Goal: Task Accomplishment & Management: Manage account settings

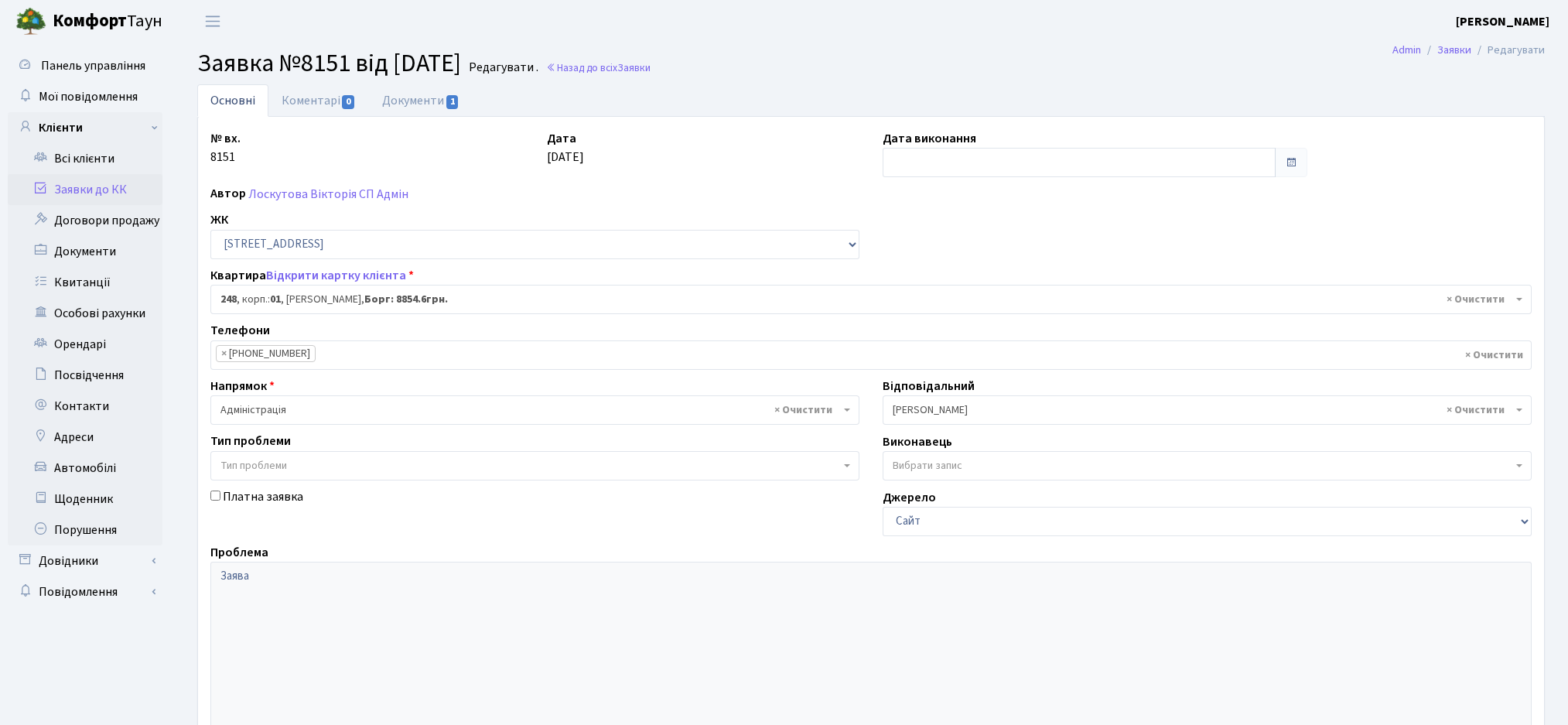
select select "20173"
click at [99, 189] on link "Заявки до КК" at bounding box center [85, 190] width 155 height 31
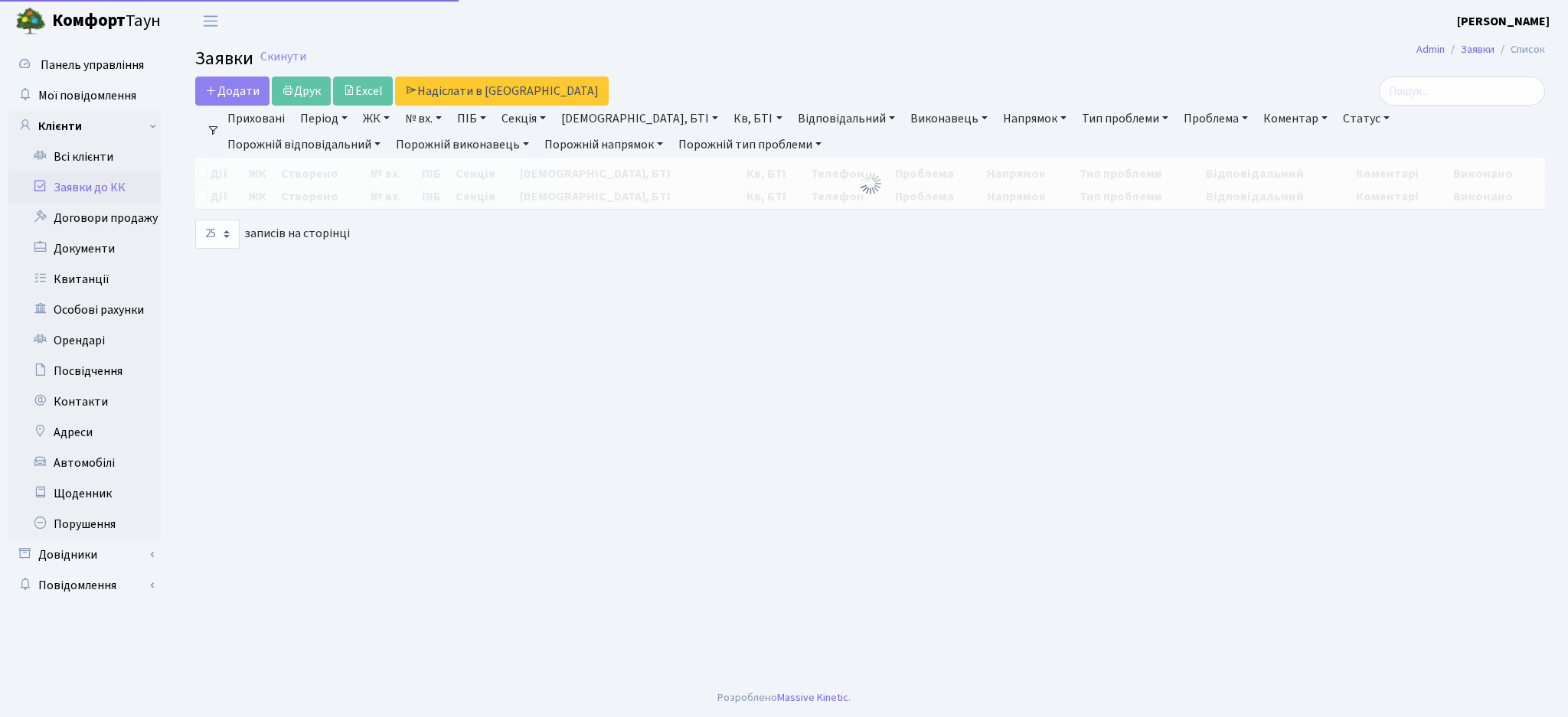
select select "25"
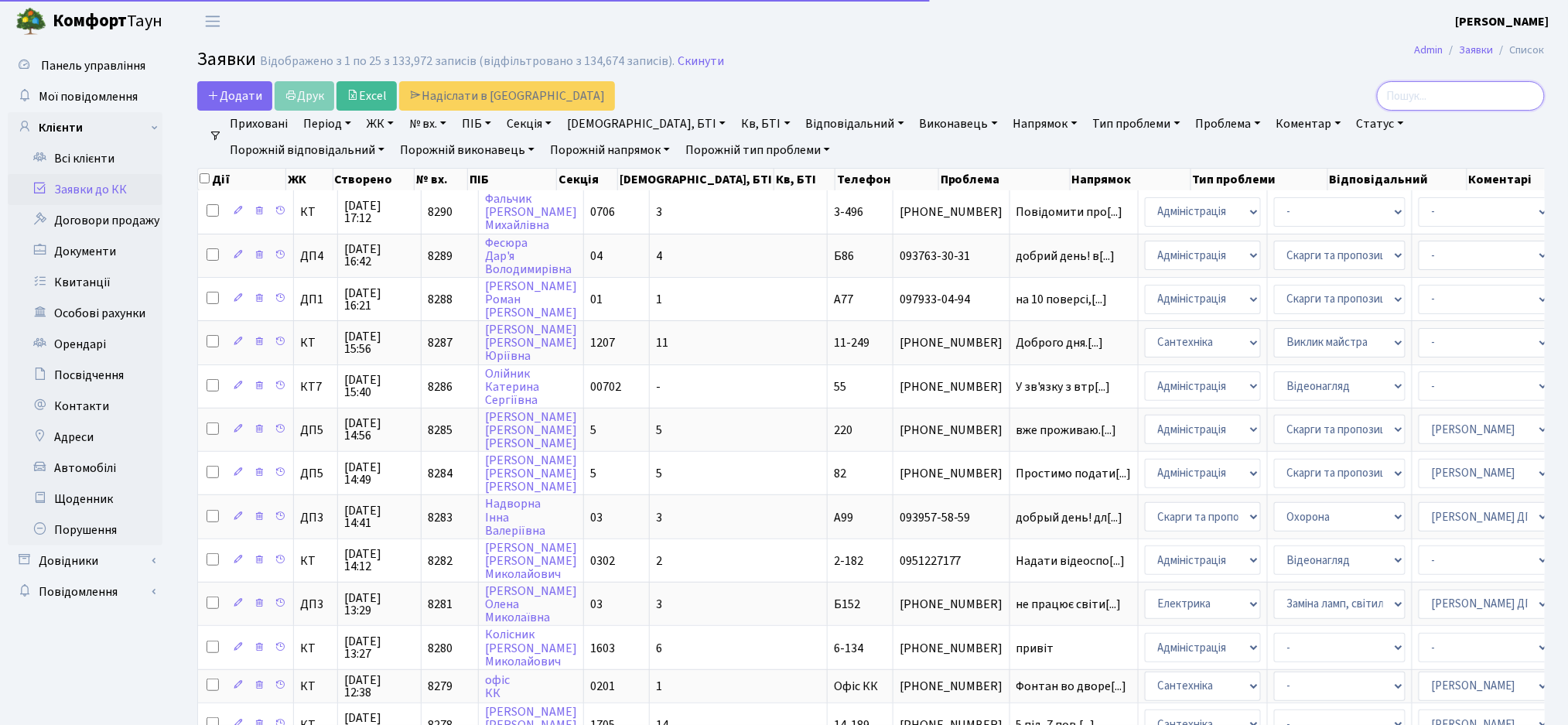
click at [1443, 92] on input "search" at bounding box center [1461, 96] width 168 height 29
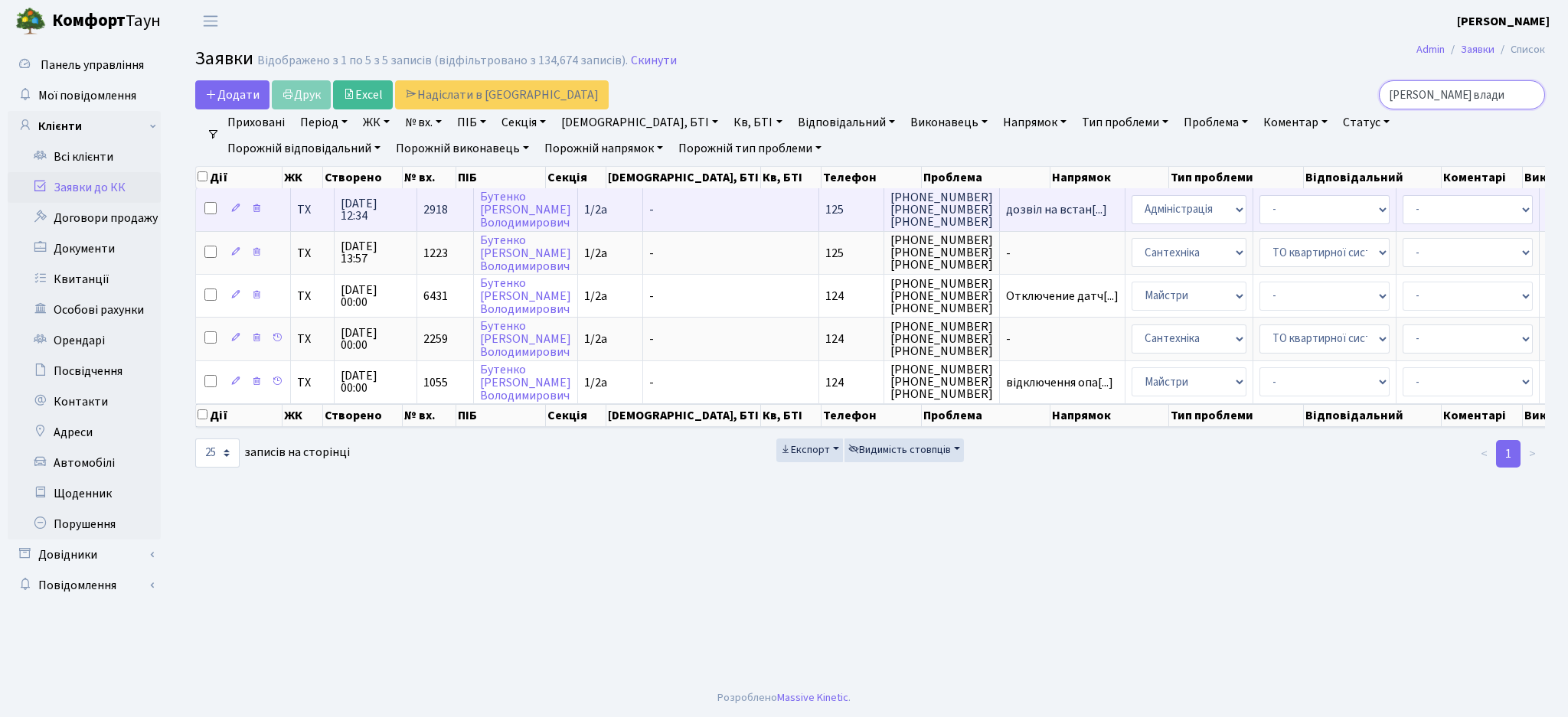
type input "бутенко влади"
click at [1000, 218] on td "дозвіл на встан[...]" at bounding box center [1062, 209] width 125 height 42
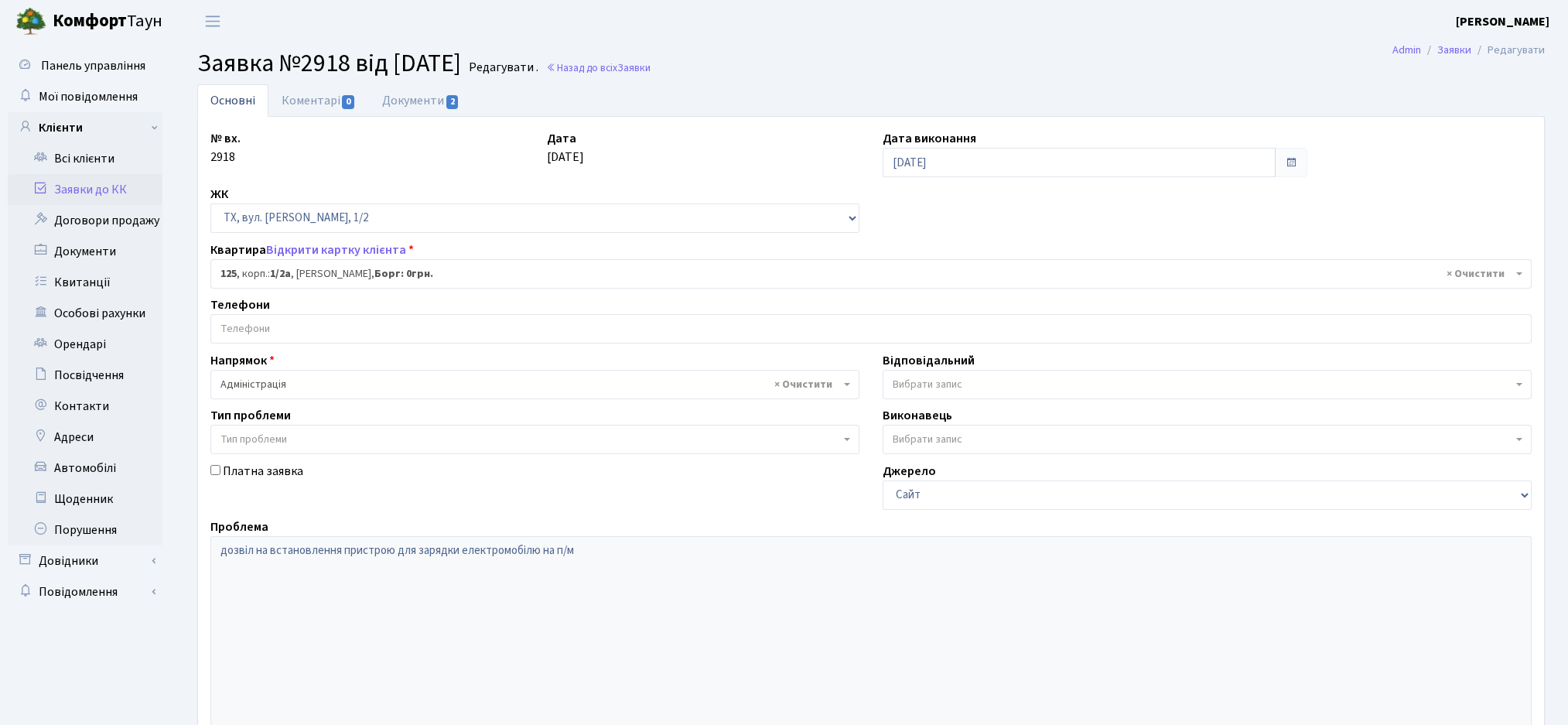
select select "13731"
click at [347, 251] on link "Відкрити картку клієнта" at bounding box center [336, 249] width 140 height 17
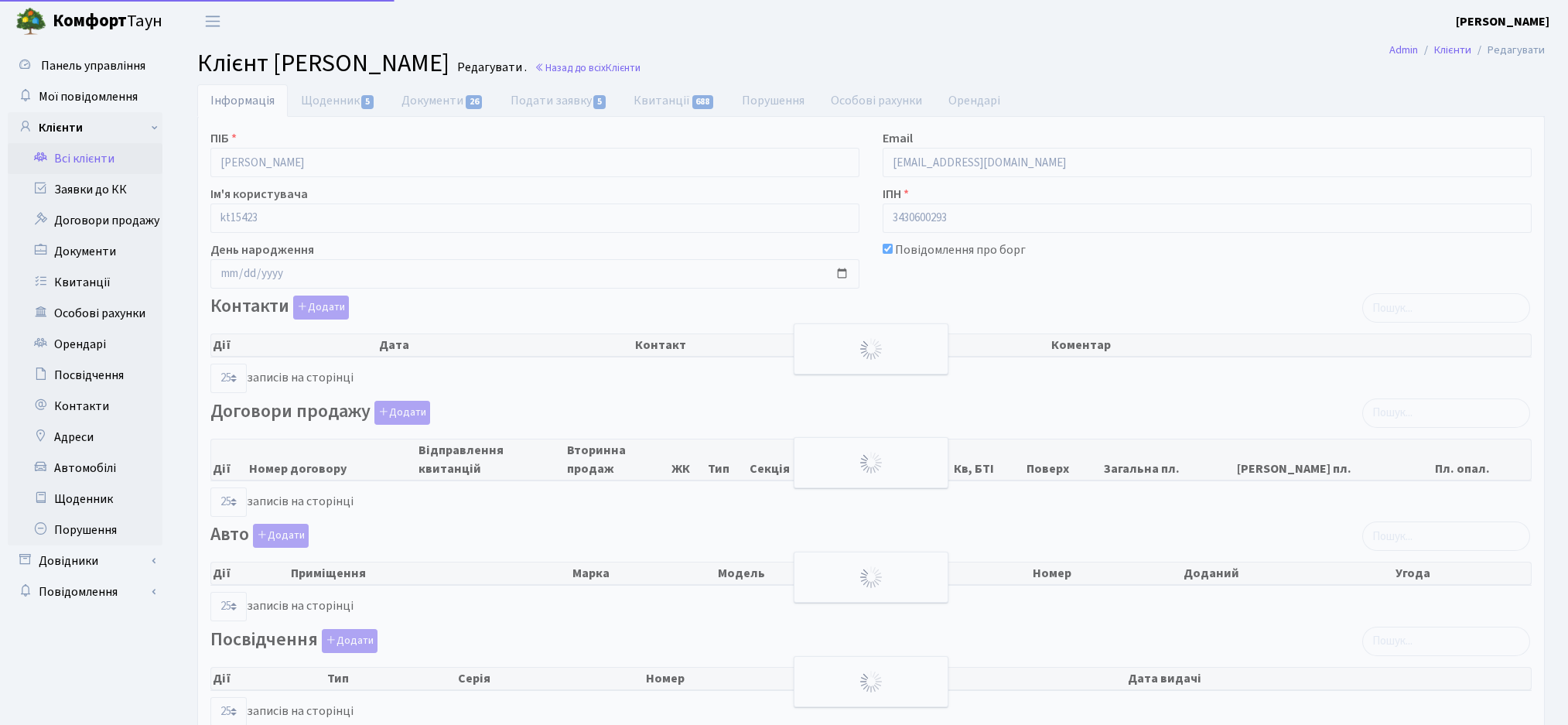
select select "25"
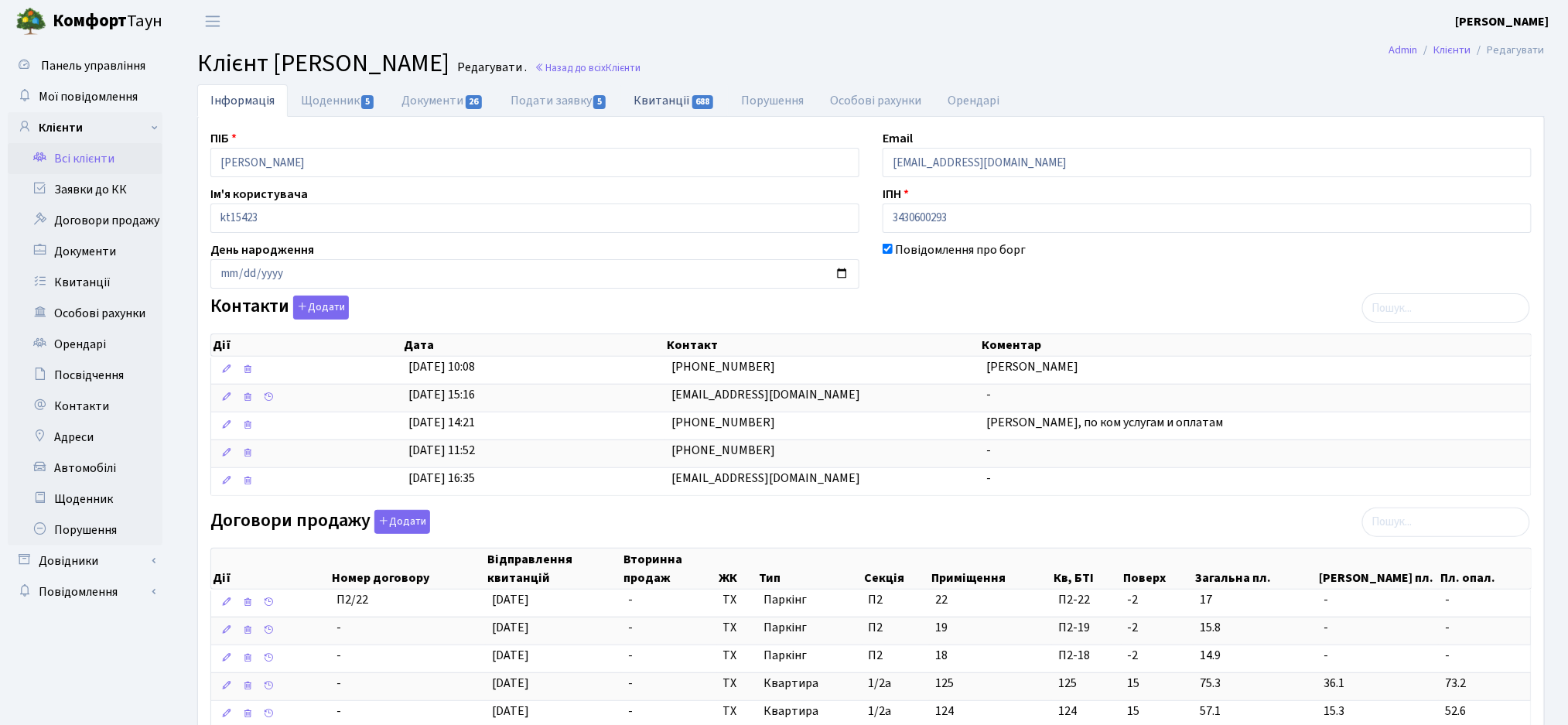
click at [671, 100] on link "Квитанції 688" at bounding box center [674, 100] width 107 height 31
select select "25"
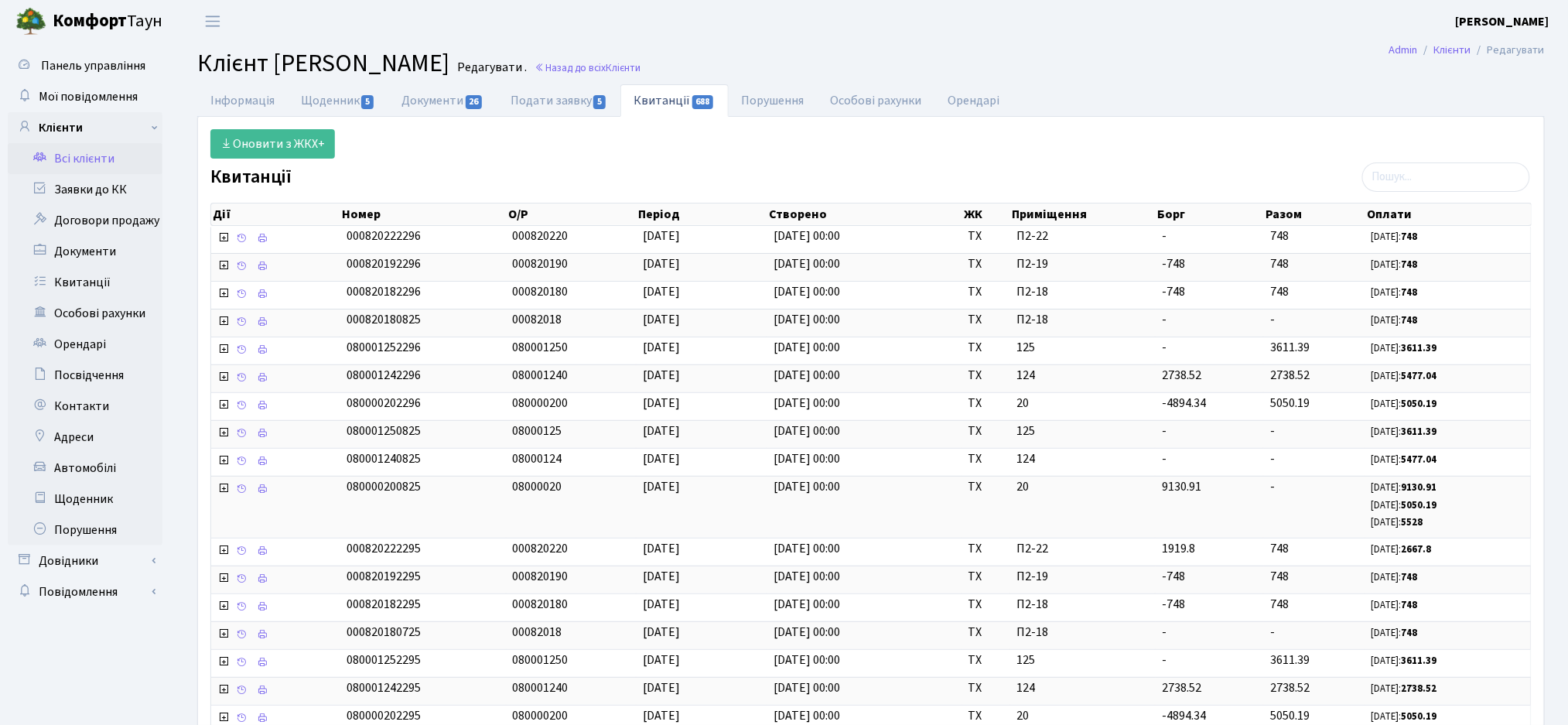
drag, startPoint x: 82, startPoint y: 162, endPoint x: 639, endPoint y: 181, distance: 557.3
click at [81, 162] on link "Всі клієнти" at bounding box center [85, 159] width 155 height 31
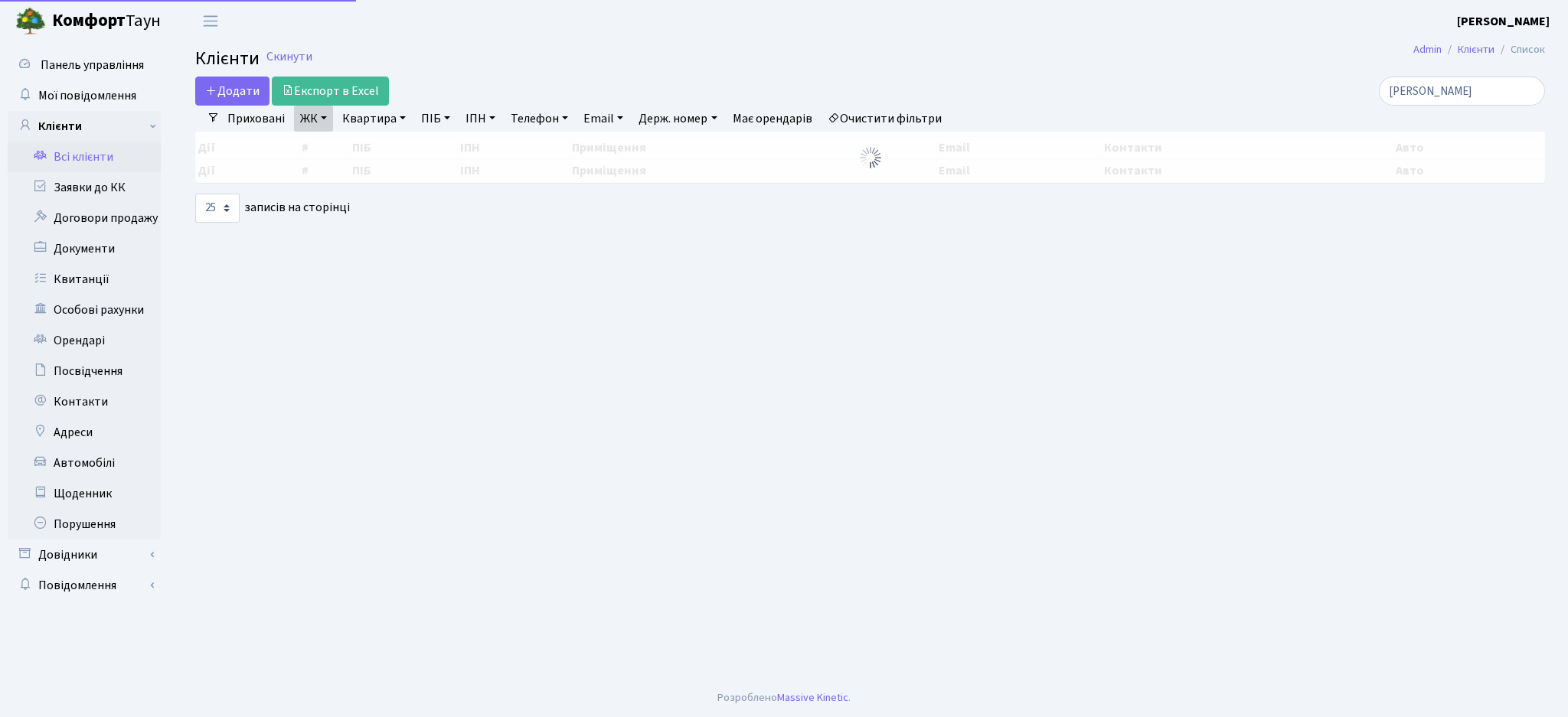
select select "25"
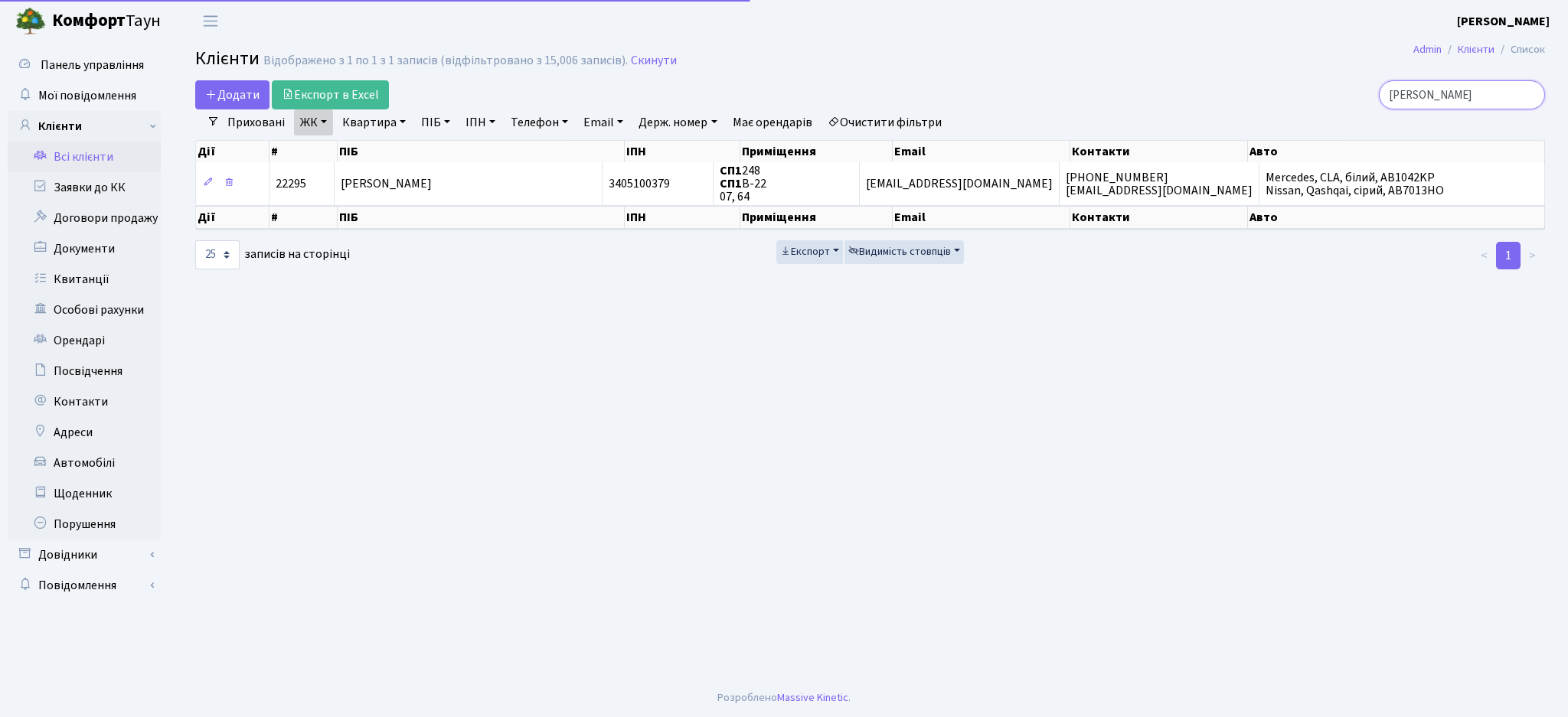
drag, startPoint x: 1451, startPoint y: 93, endPoint x: 1158, endPoint y: 73, distance: 293.7
click at [1160, 73] on main "Admin Клієнти Список Клієнти Відображено з 1 по 1 з 1 записів (відфільтровано з…" at bounding box center [870, 360] width 1396 height 636
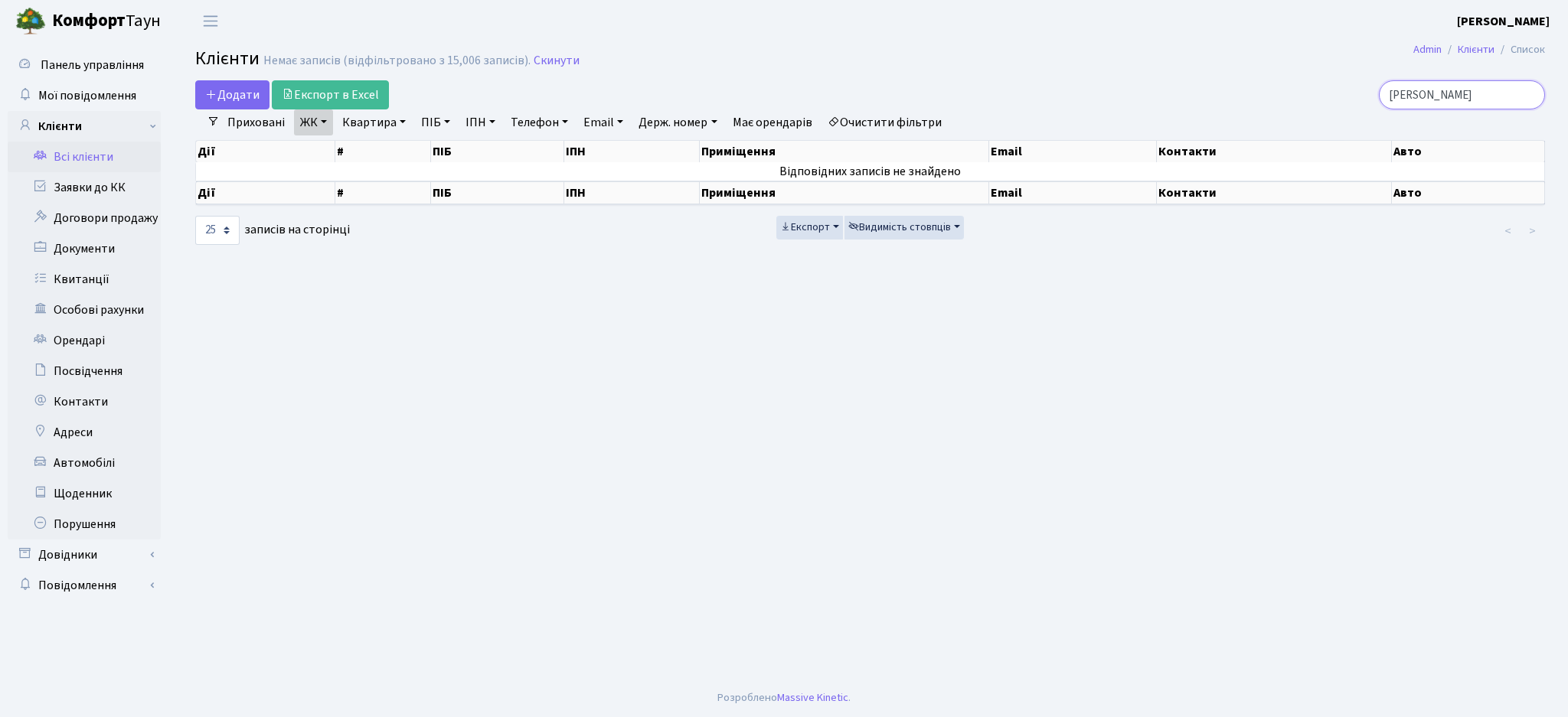
type input "[PERSON_NAME]"
click at [941, 116] on link "Очистити фільтри" at bounding box center [885, 122] width 126 height 26
